Goal: Find specific page/section: Find specific page/section

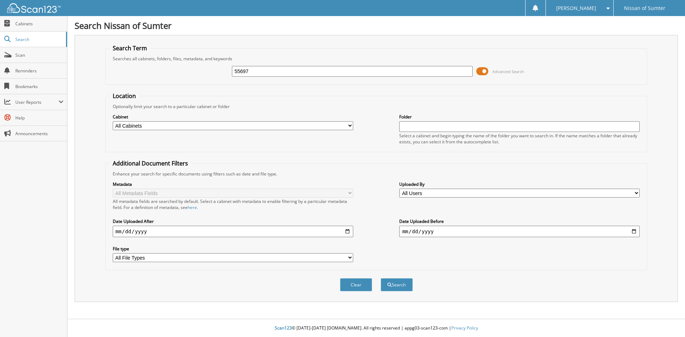
type input "55697"
click at [381, 278] on button "Search" at bounding box center [397, 284] width 32 height 13
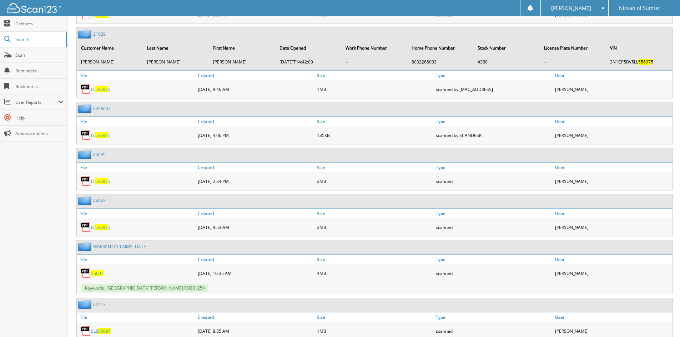
scroll to position [428, 0]
click at [101, 272] on span "55697" at bounding box center [97, 272] width 12 height 6
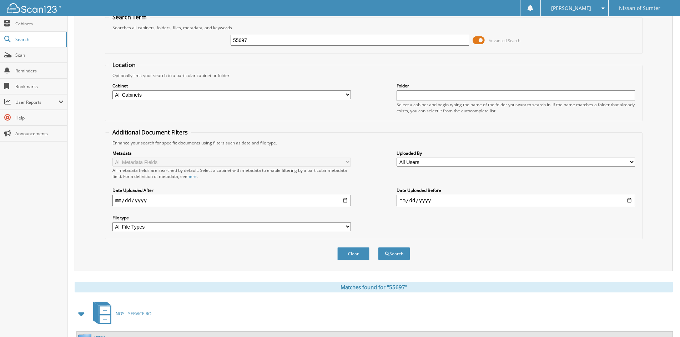
scroll to position [0, 0]
